Goal: Task Accomplishment & Management: Use online tool/utility

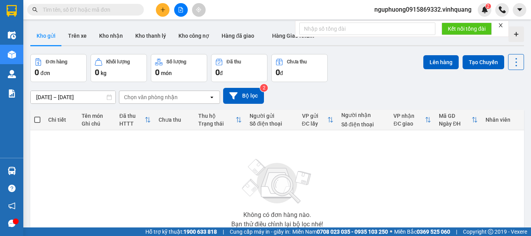
click at [124, 12] on input "text" at bounding box center [89, 9] width 92 height 9
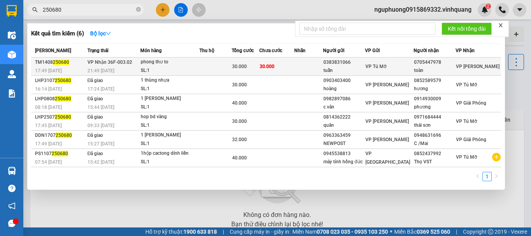
type input "250680"
click at [222, 68] on td at bounding box center [216, 67] width 32 height 18
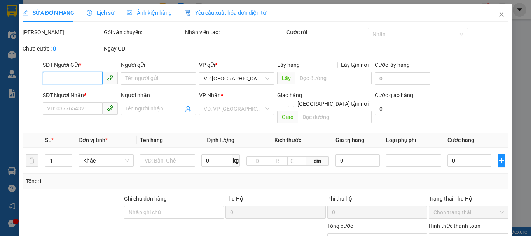
type input "0383831066"
type input "tuấn"
type input "0705447978"
type input "toàn"
type input "30.000"
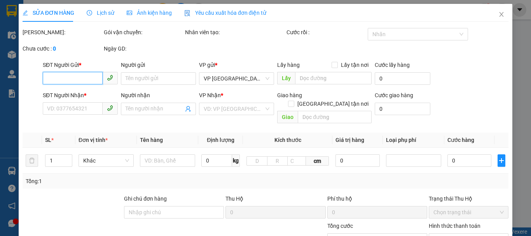
type input "30.000"
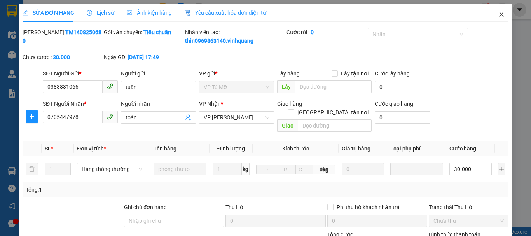
click at [500, 15] on icon "close" at bounding box center [502, 14] width 4 height 5
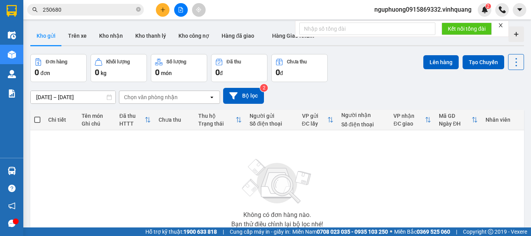
click at [75, 11] on input "250680" at bounding box center [89, 9] width 92 height 9
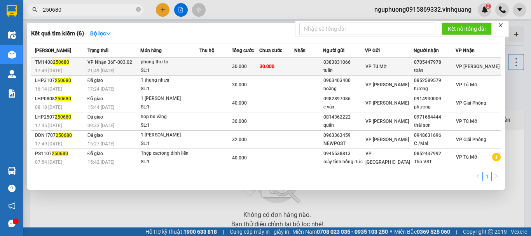
click at [182, 71] on div "SL: 1" at bounding box center [170, 71] width 58 height 9
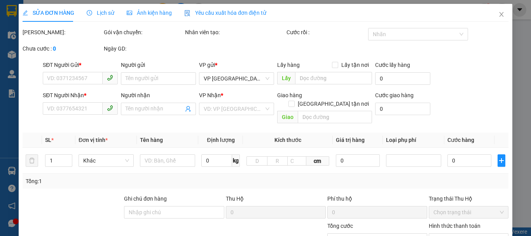
type input "0383831066"
type input "tuấn"
type input "0705447978"
type input "toàn"
type input "30.000"
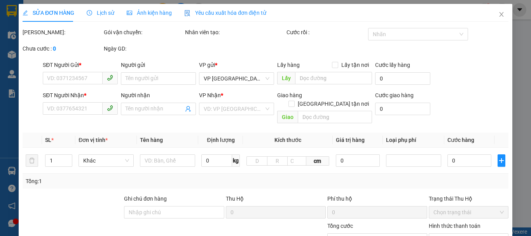
type input "30.000"
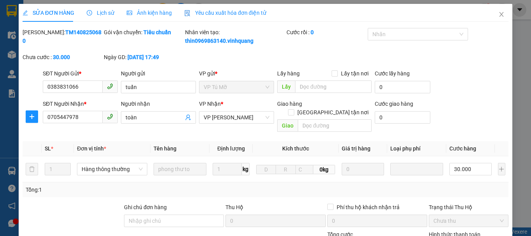
click at [103, 14] on span "Lịch sử" at bounding box center [101, 13] width 28 height 6
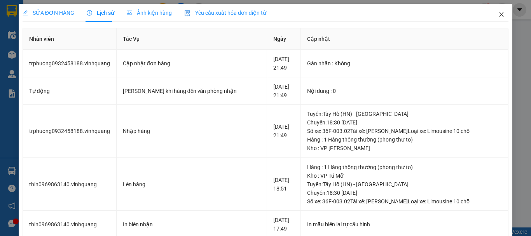
click at [499, 13] on icon "close" at bounding box center [502, 14] width 6 height 6
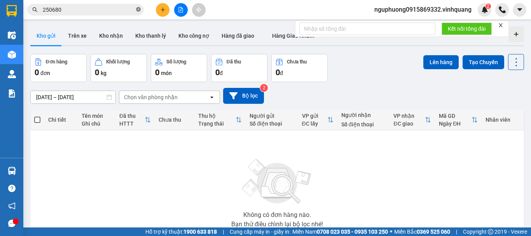
click at [137, 10] on icon "close-circle" at bounding box center [138, 9] width 5 height 5
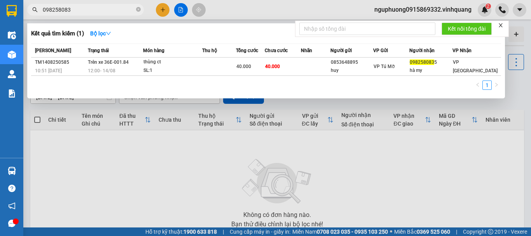
type input "0982580835"
click at [138, 10] on icon "close-circle" at bounding box center [138, 9] width 5 height 5
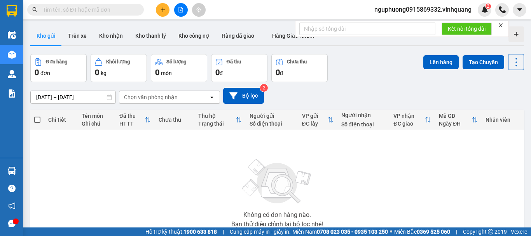
click at [85, 11] on input "text" at bounding box center [89, 9] width 92 height 9
paste input "0987478115"
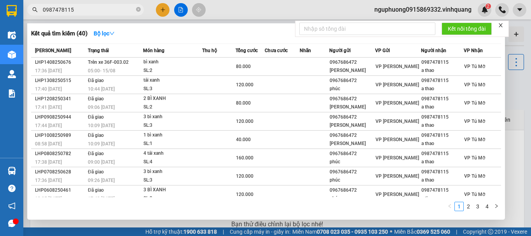
type input "0987478115"
